Goal: Check status: Check status

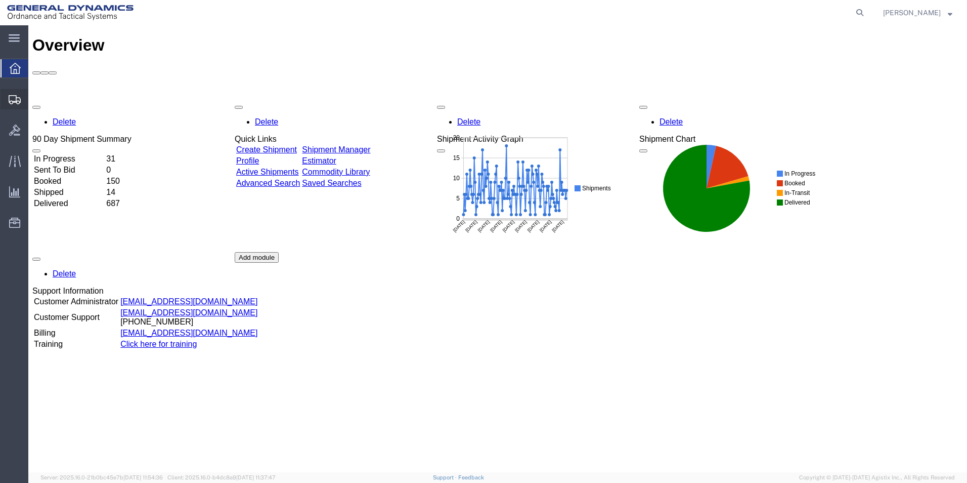
click at [0, 0] on span "Shipment Manager" at bounding box center [0, 0] width 0 height 0
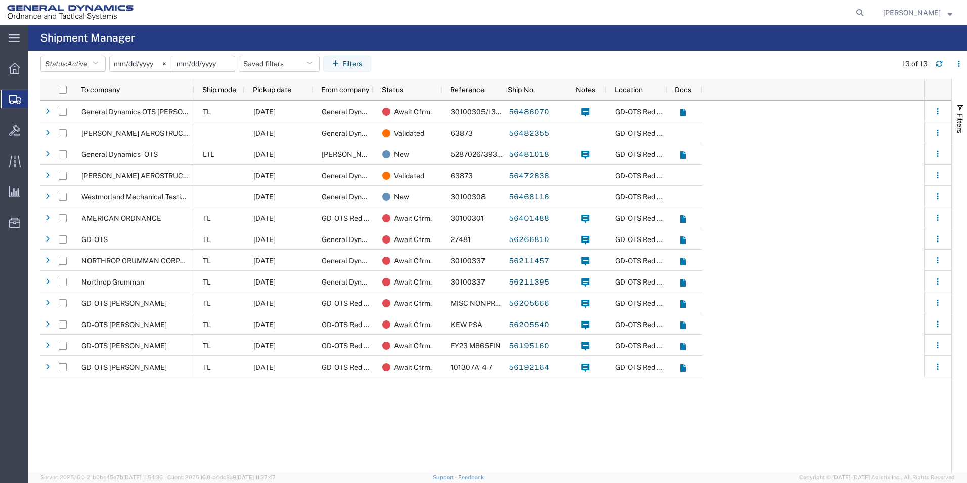
click at [207, 63] on input "date" at bounding box center [203, 63] width 62 height 15
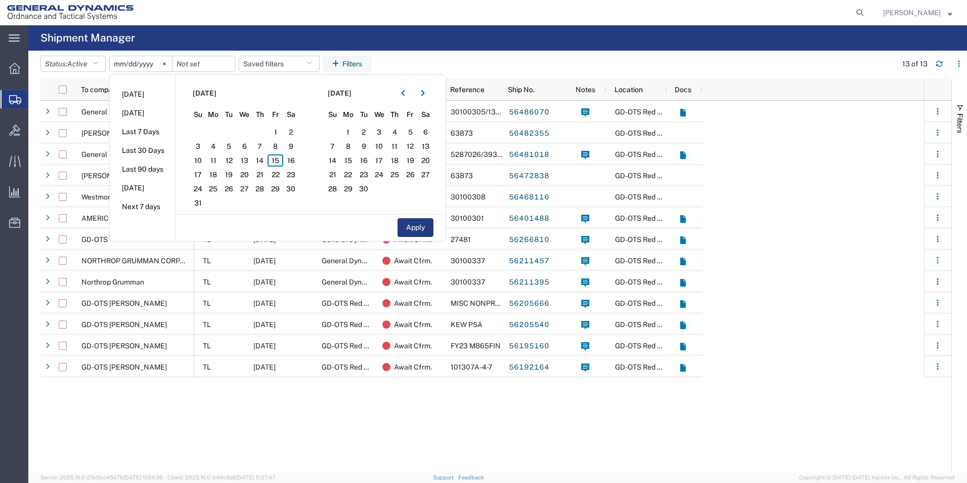
click at [220, 437] on div "TL [DATE] General Dynamics - OTS Await Cfrm. 30100305/13029932 56486070 GD-OTS …" at bounding box center [559, 286] width 730 height 371
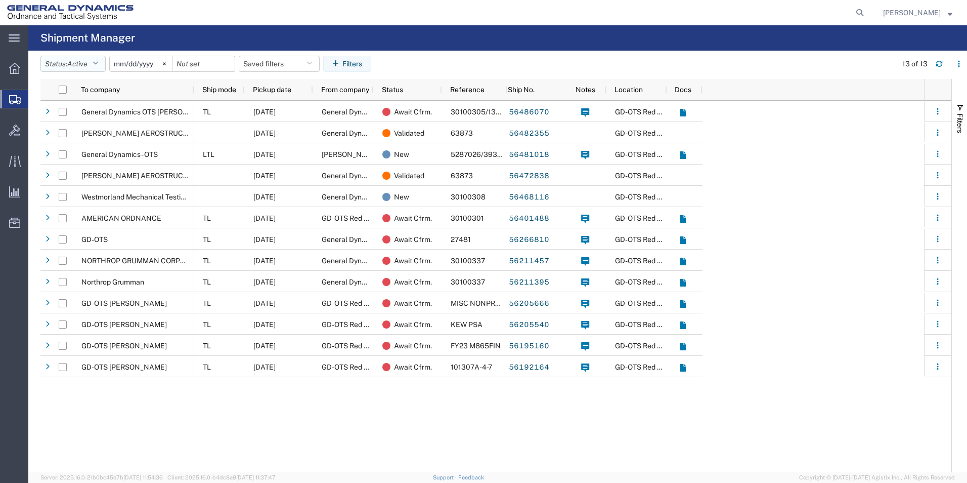
click at [98, 63] on icon "button" at bounding box center [96, 63] width 6 height 7
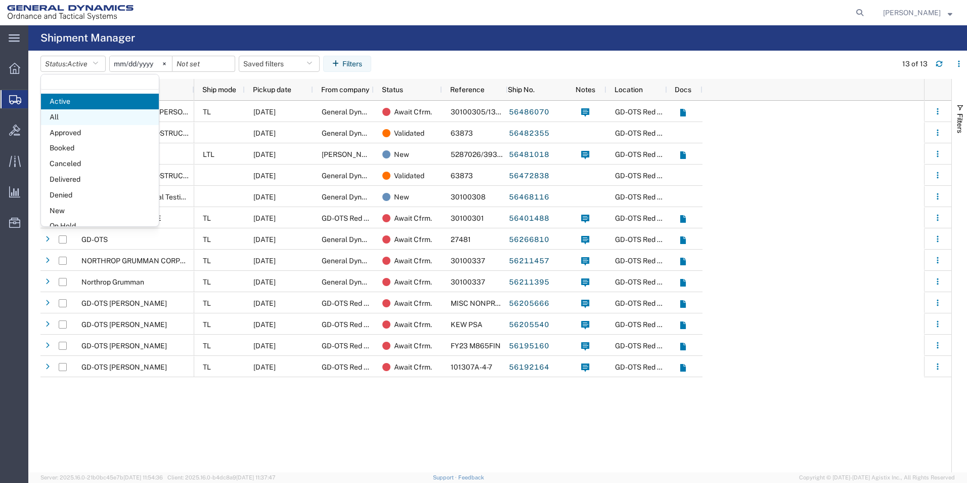
click at [64, 118] on span "All" at bounding box center [100, 117] width 118 height 16
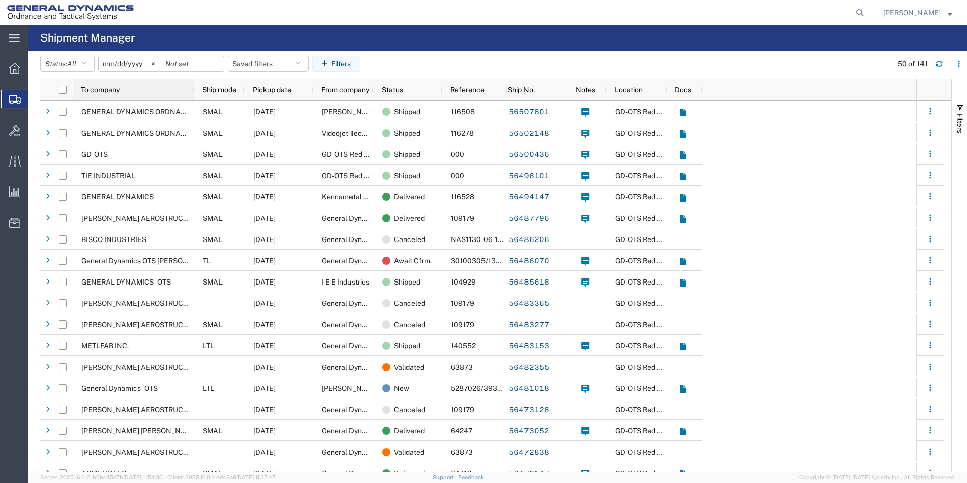
click at [143, 91] on div "To company" at bounding box center [135, 89] width 109 height 16
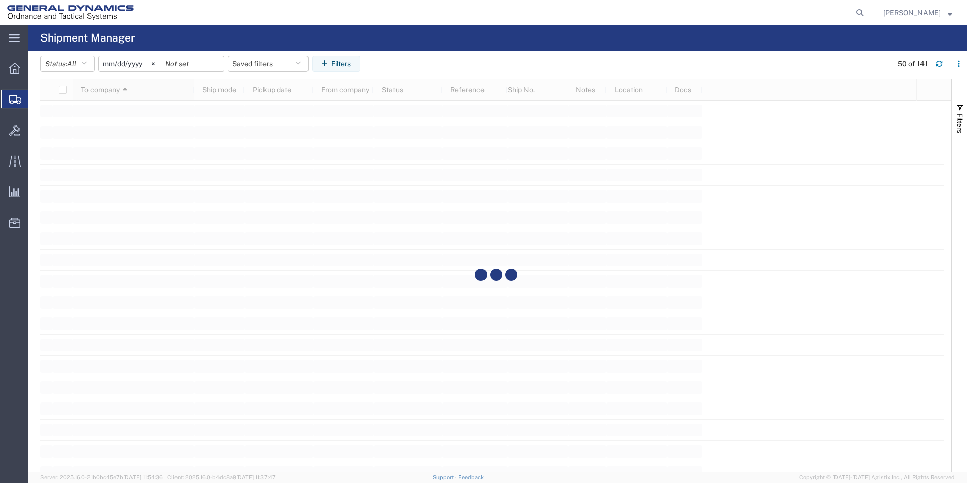
click at [143, 91] on div at bounding box center [495, 275] width 911 height 393
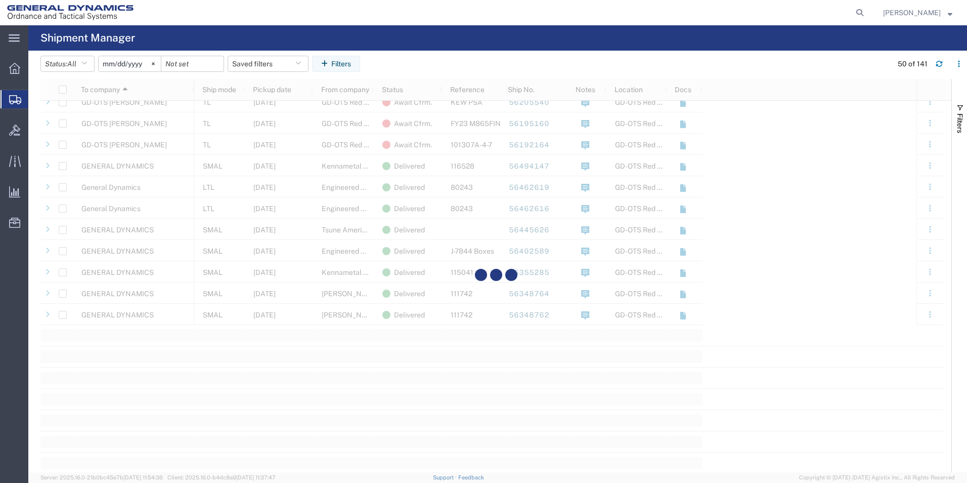
scroll to position [910, 0]
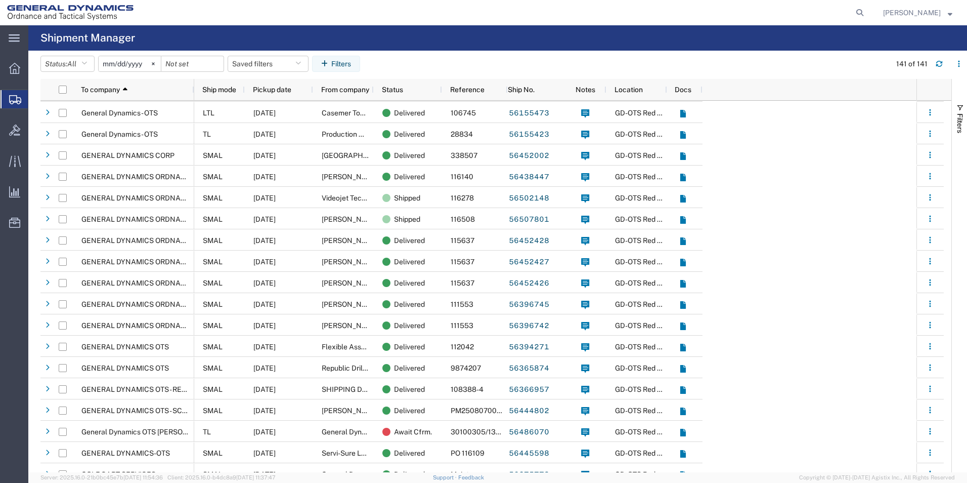
click at [866, 14] on agx-global-search at bounding box center [707, 12] width 324 height 25
click at [867, 11] on icon at bounding box center [860, 13] width 14 height 14
type input "268850415"
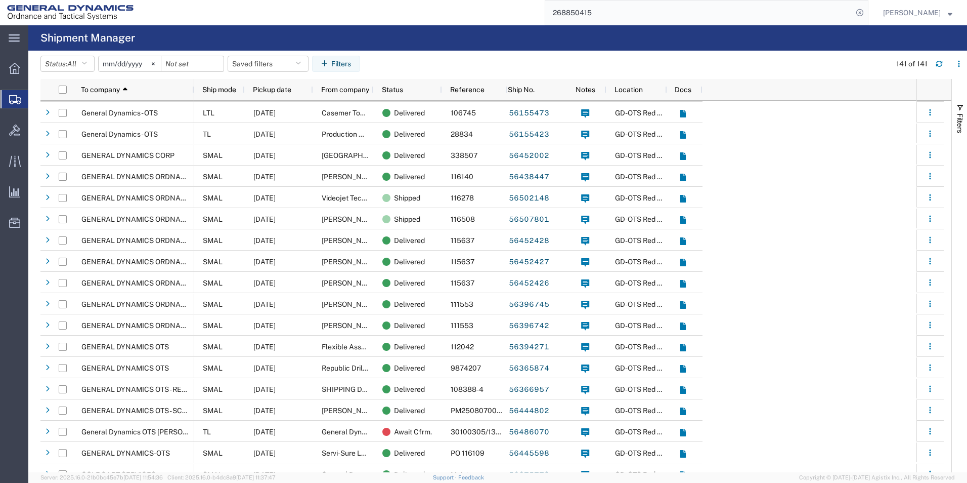
drag, startPoint x: 608, startPoint y: 12, endPoint x: 446, endPoint y: 21, distance: 162.1
click at [446, 21] on div "268850415" at bounding box center [505, 12] width 728 height 25
